Goal: Task Accomplishment & Management: Manage account settings

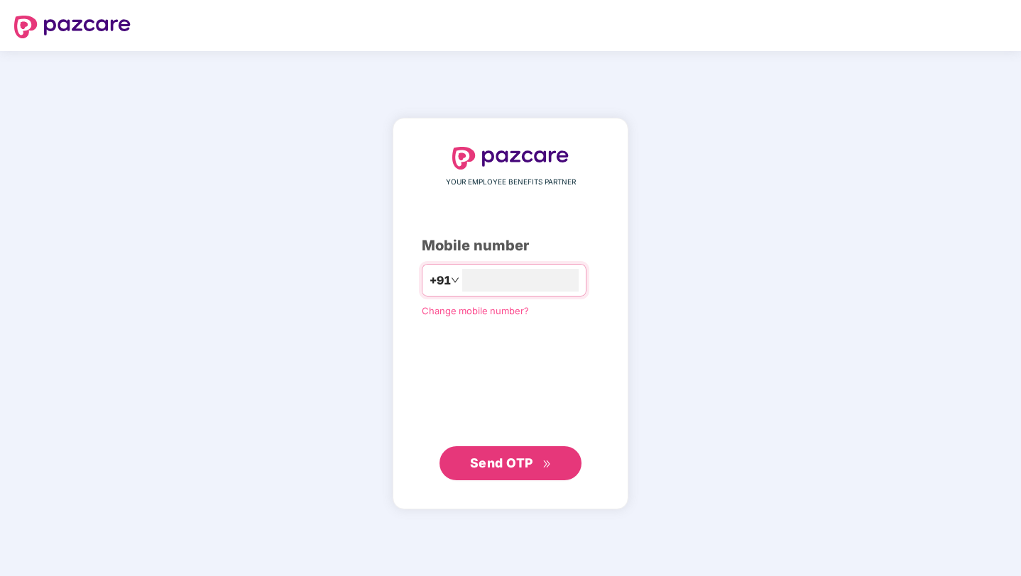
type input "**********"
click at [497, 456] on span "Send OTP" at bounding box center [501, 462] width 63 height 15
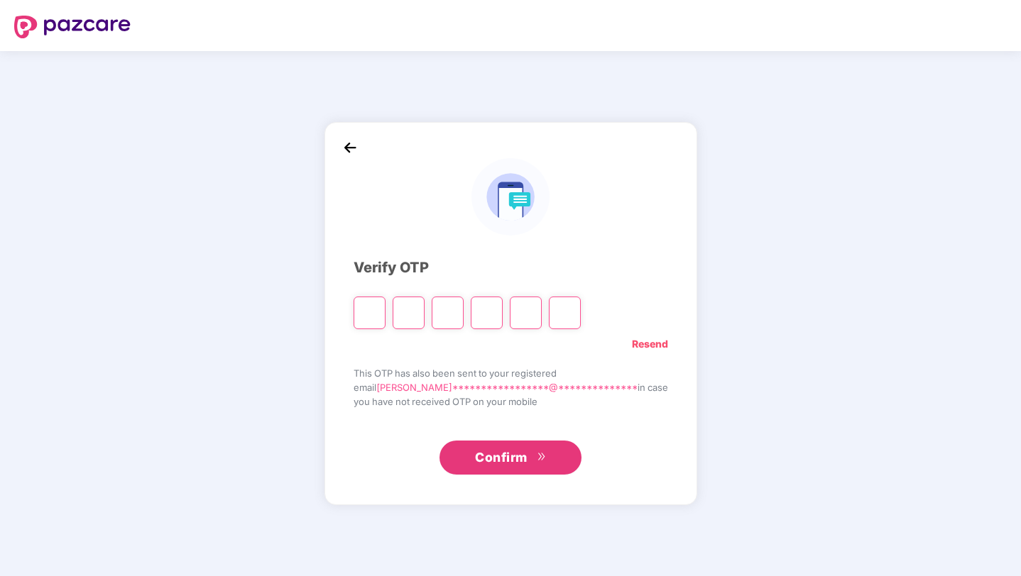
type input "*"
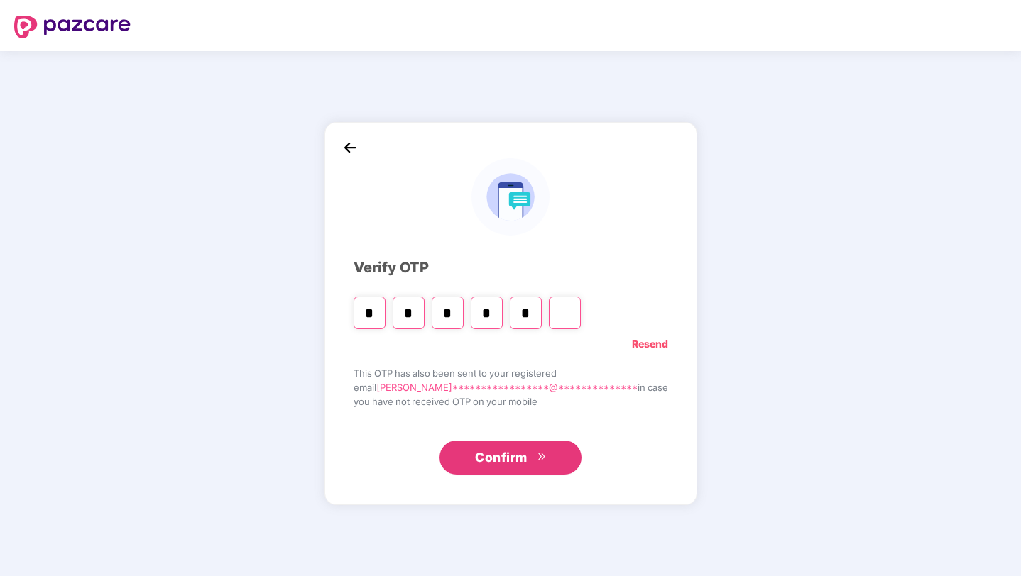
type input "*"
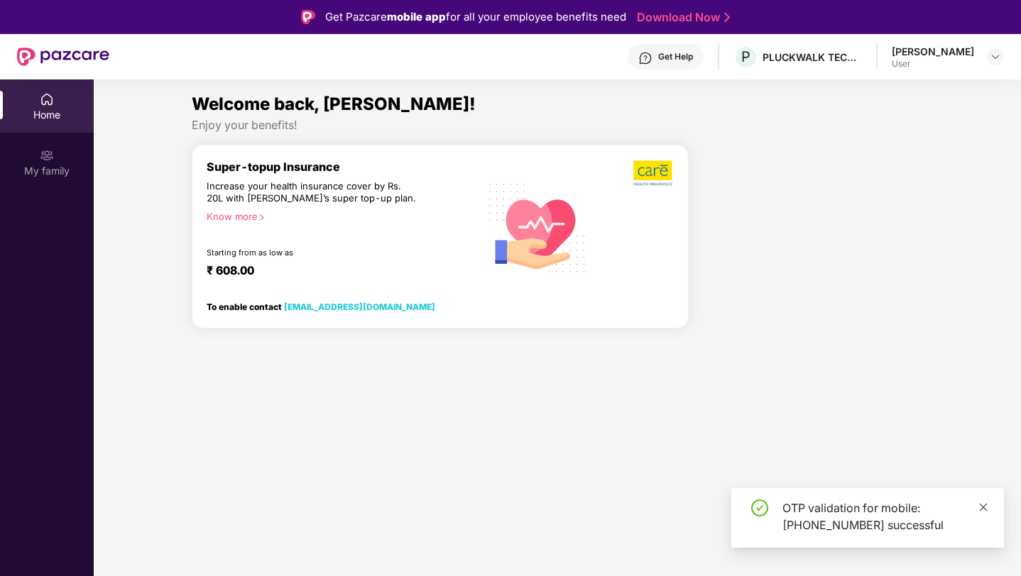
click at [980, 507] on icon "close" at bounding box center [983, 508] width 10 height 10
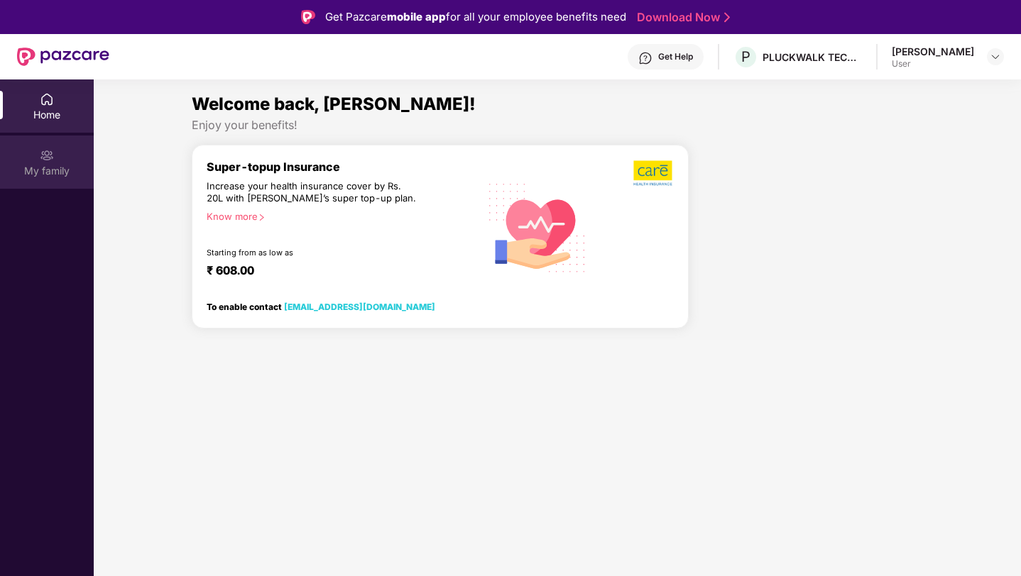
click at [25, 164] on div "My family" at bounding box center [47, 171] width 94 height 14
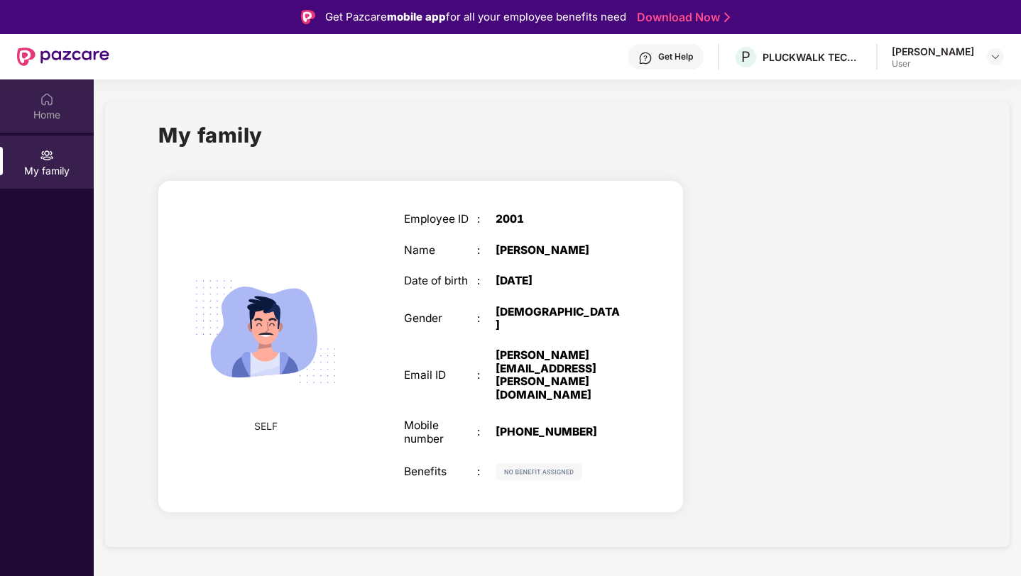
click at [35, 91] on div "Home" at bounding box center [47, 106] width 94 height 53
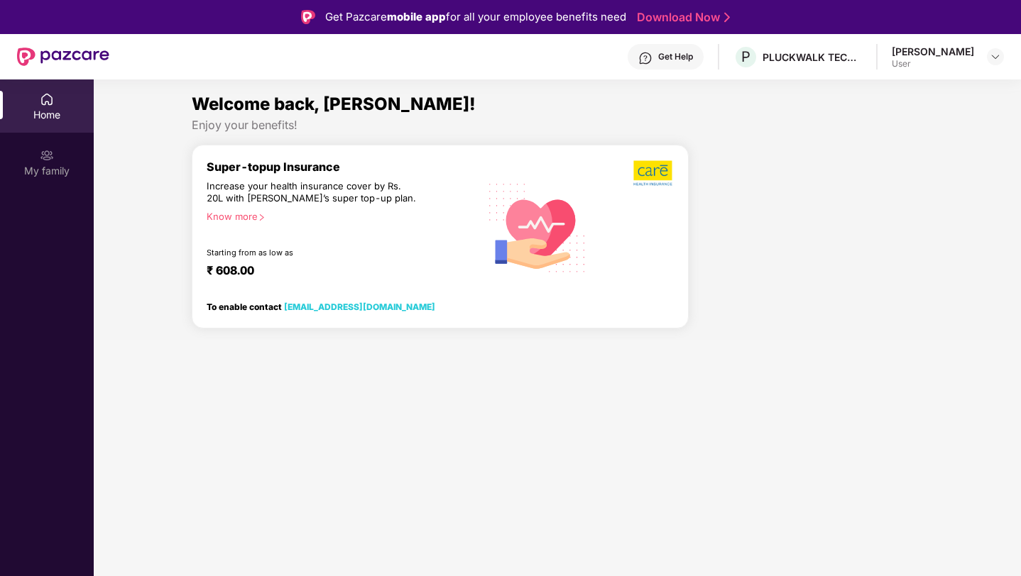
click at [23, 59] on img at bounding box center [63, 57] width 92 height 18
click at [967, 48] on div "[PERSON_NAME]" at bounding box center [933, 51] width 82 height 13
click at [994, 55] on img at bounding box center [995, 56] width 11 height 11
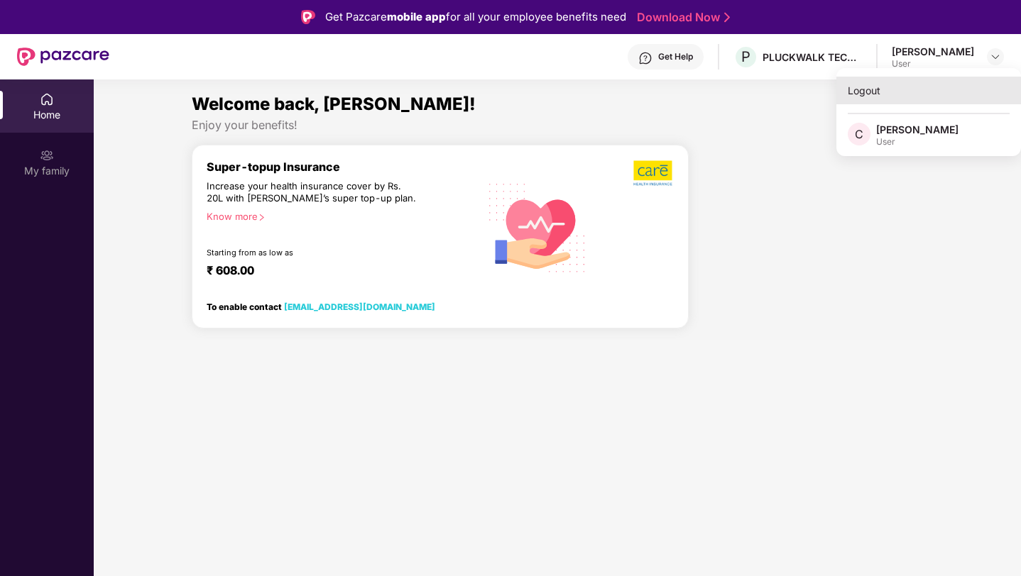
click at [855, 87] on div "Logout" at bounding box center [928, 91] width 185 height 28
